Goal: Task Accomplishment & Management: Use online tool/utility

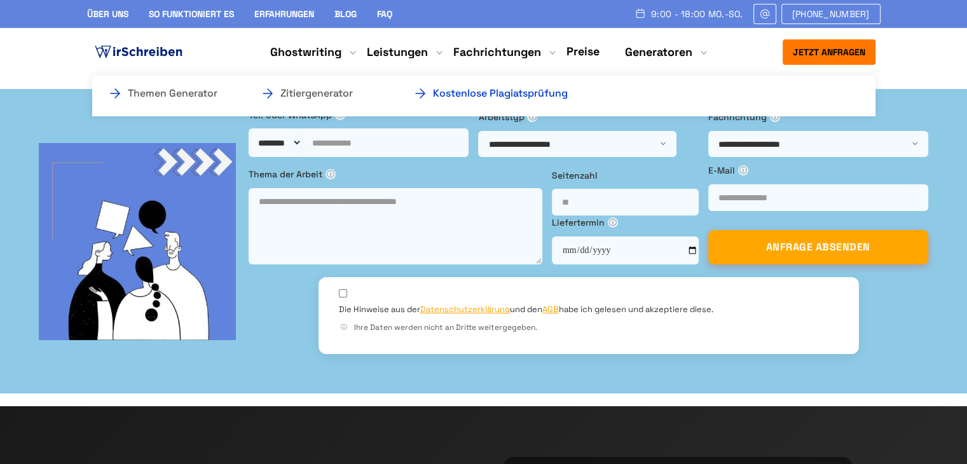
click at [466, 90] on link "Kostenlose Plagiatsprüfung" at bounding box center [476, 93] width 127 height 15
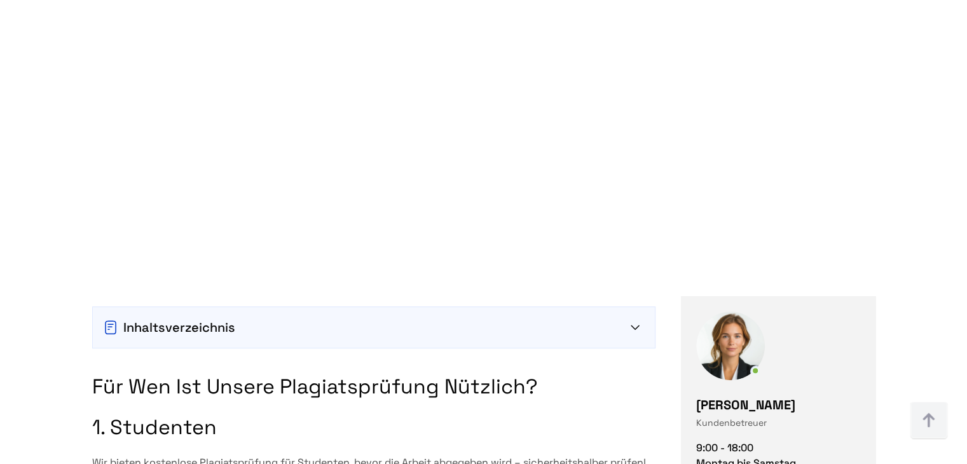
scroll to position [827, 0]
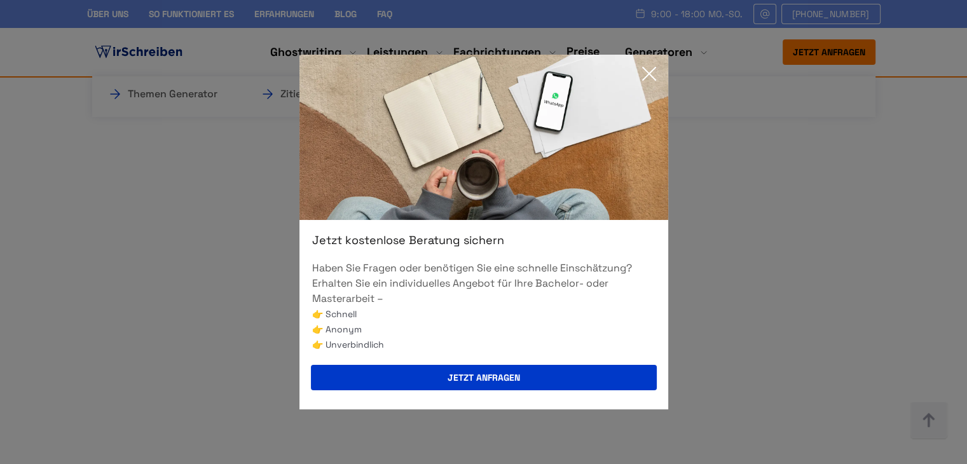
click at [652, 72] on icon at bounding box center [649, 73] width 25 height 25
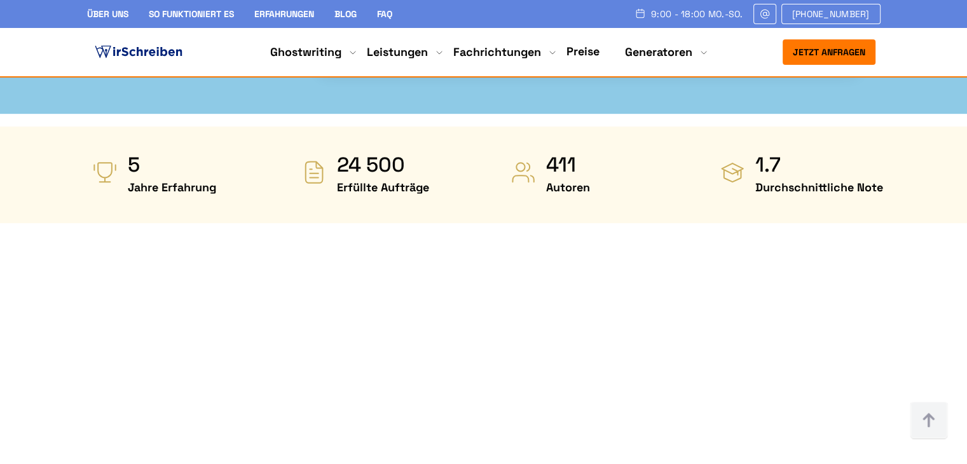
scroll to position [445, 0]
